Goal: Transaction & Acquisition: Book appointment/travel/reservation

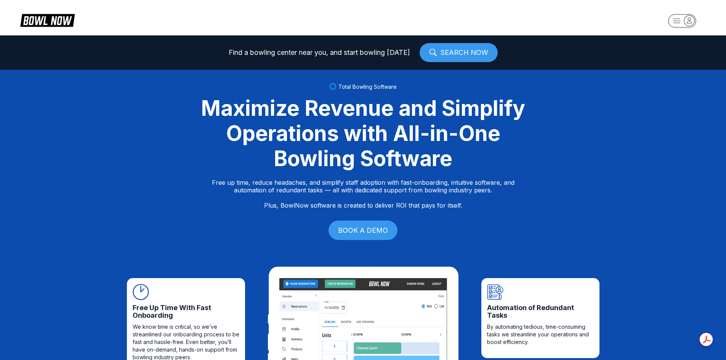
click at [524, 101] on div "Maximize Revenue and Simplify Operations with All-in-One Bowling Software" at bounding box center [363, 133] width 343 height 75
click at [685, 22] on icon "button" at bounding box center [689, 20] width 10 height 10
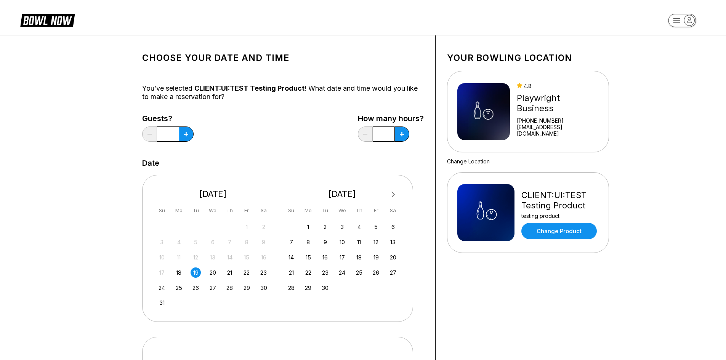
click at [588, 204] on div "CLIENT:UI:TEST Testing Product" at bounding box center [559, 200] width 77 height 21
drag, startPoint x: 588, startPoint y: 204, endPoint x: 556, endPoint y: 200, distance: 32.3
click at [579, 204] on div "CLIENT:UI:TEST Testing Product" at bounding box center [559, 200] width 77 height 21
click at [526, 189] on div "CLIENT:UI:TEST Testing Product testing product Change Product" at bounding box center [559, 212] width 77 height 53
click at [521, 189] on div "CLIENT:UI:TEST Testing Product testing product Change Product" at bounding box center [559, 212] width 77 height 53
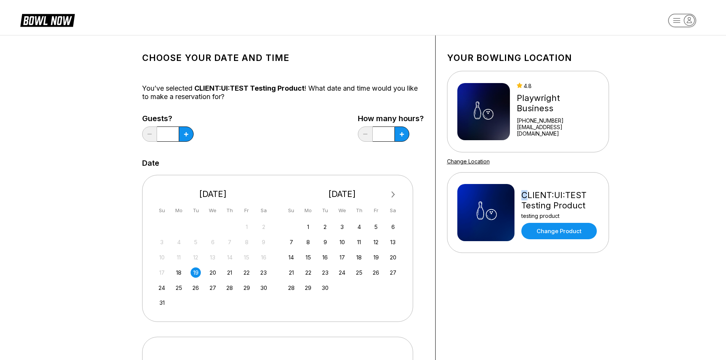
click at [520, 192] on div "CLIENT:UI:TEST Testing Product testing product Change Product" at bounding box center [527, 212] width 141 height 57
click at [522, 193] on div "CLIENT:UI:TEST Testing Product" at bounding box center [559, 200] width 77 height 21
drag, startPoint x: 570, startPoint y: 209, endPoint x: 611, endPoint y: 210, distance: 41.6
click at [611, 210] on div "Your bowling location 4.8 Playwright Business +15555555556 iamthecarisma@gmail.…" at bounding box center [528, 259] width 185 height 449
click at [612, 210] on div "Your bowling location 4.8 Playwright Business +15555555556 iamthecarisma@gmail.…" at bounding box center [528, 259] width 185 height 449
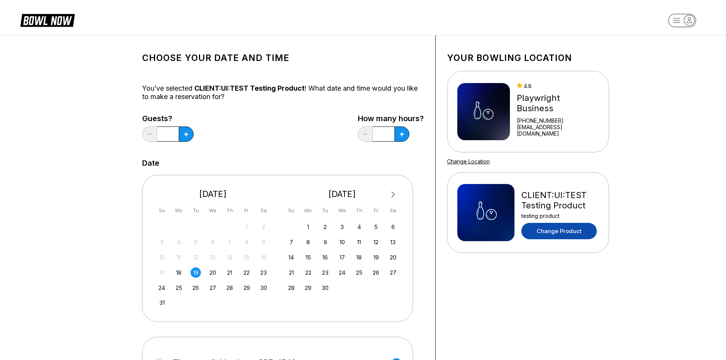
click at [543, 232] on link "Change Product" at bounding box center [558, 231] width 75 height 16
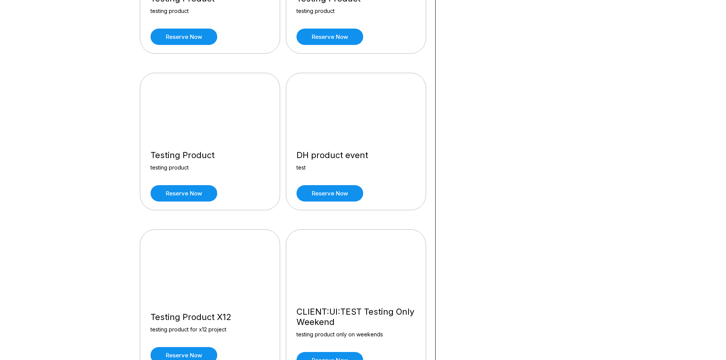
scroll to position [1715, 0]
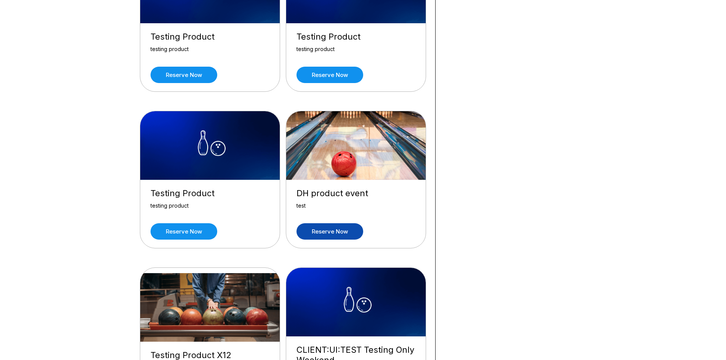
click at [330, 228] on link "Reserve now" at bounding box center [330, 231] width 67 height 16
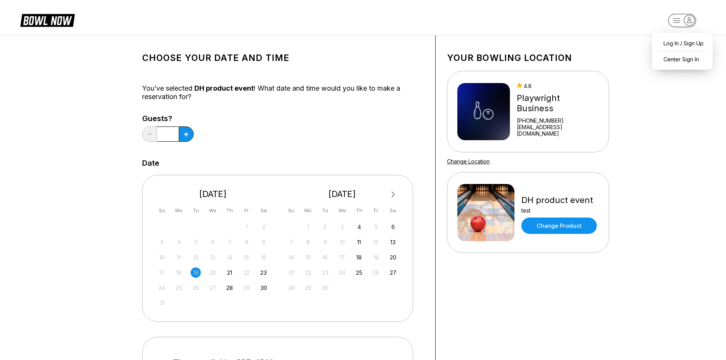
click at [677, 25] on rect "button" at bounding box center [682, 20] width 28 height 13
click at [672, 59] on div "Center Sign In" at bounding box center [682, 59] width 53 height 13
